Goal: Navigation & Orientation: Find specific page/section

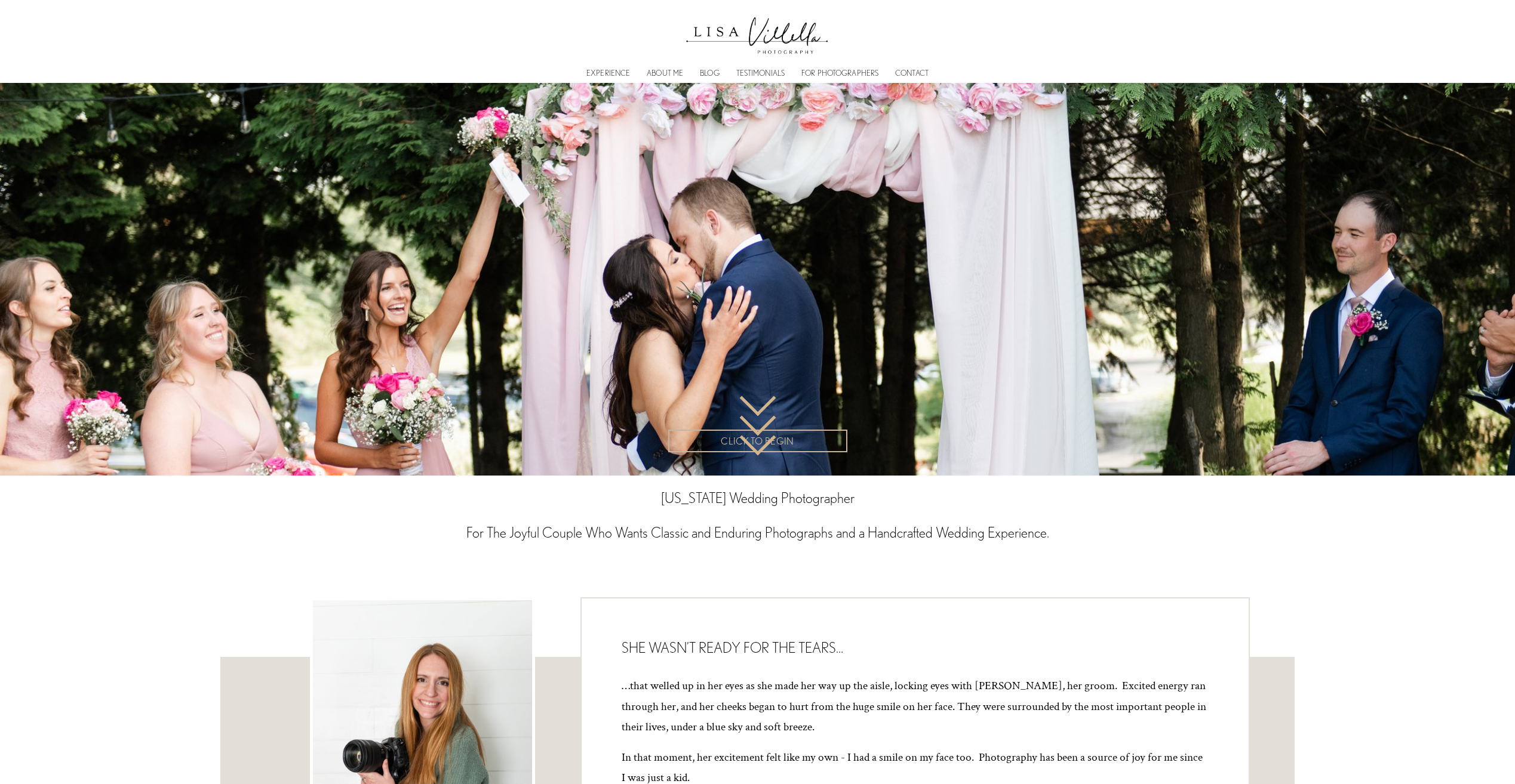
scroll to position [179, 0]
click at [735, 32] on img at bounding box center [757, 32] width 155 height 55
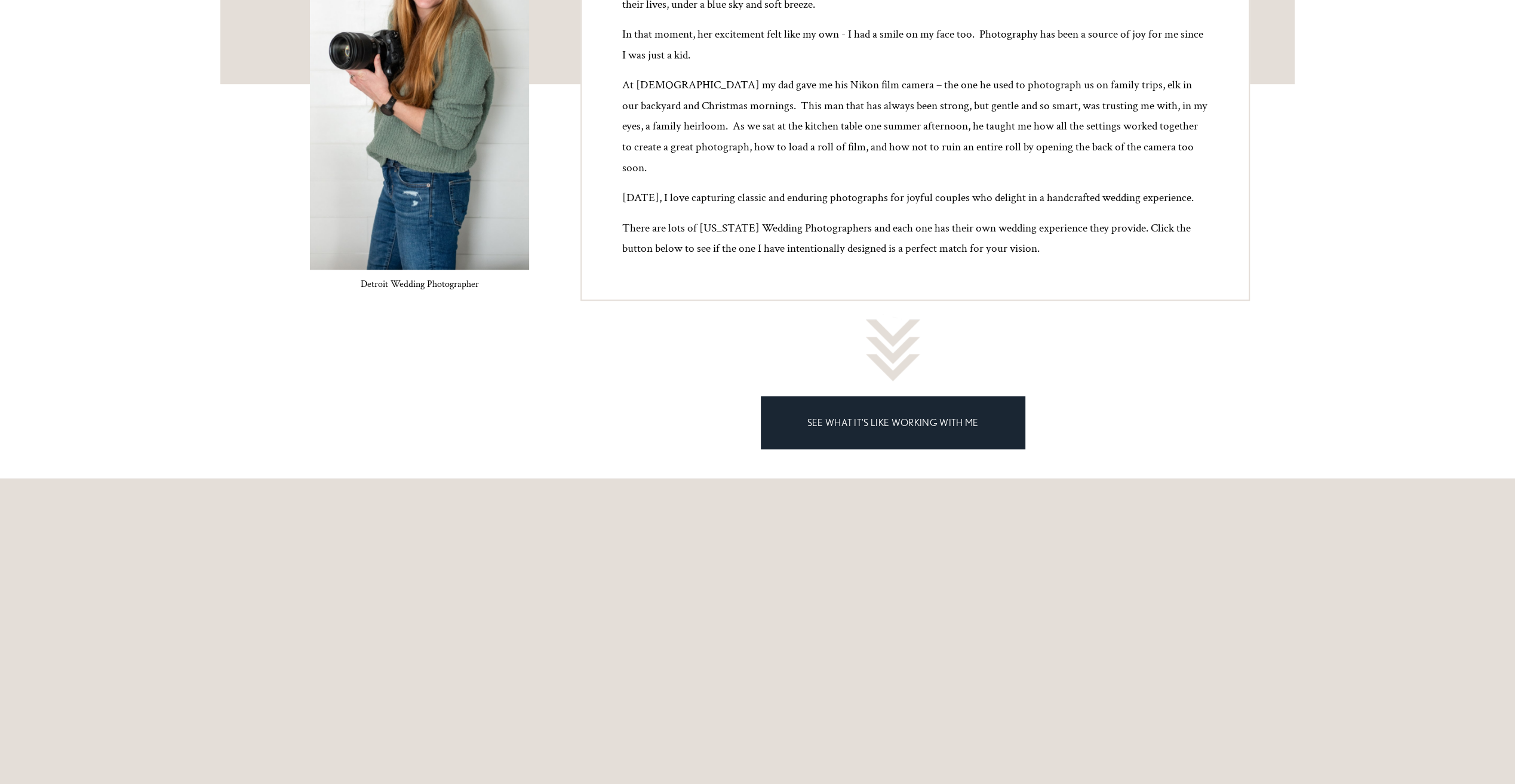
scroll to position [597, 0]
